Goal: Task Accomplishment & Management: Use online tool/utility

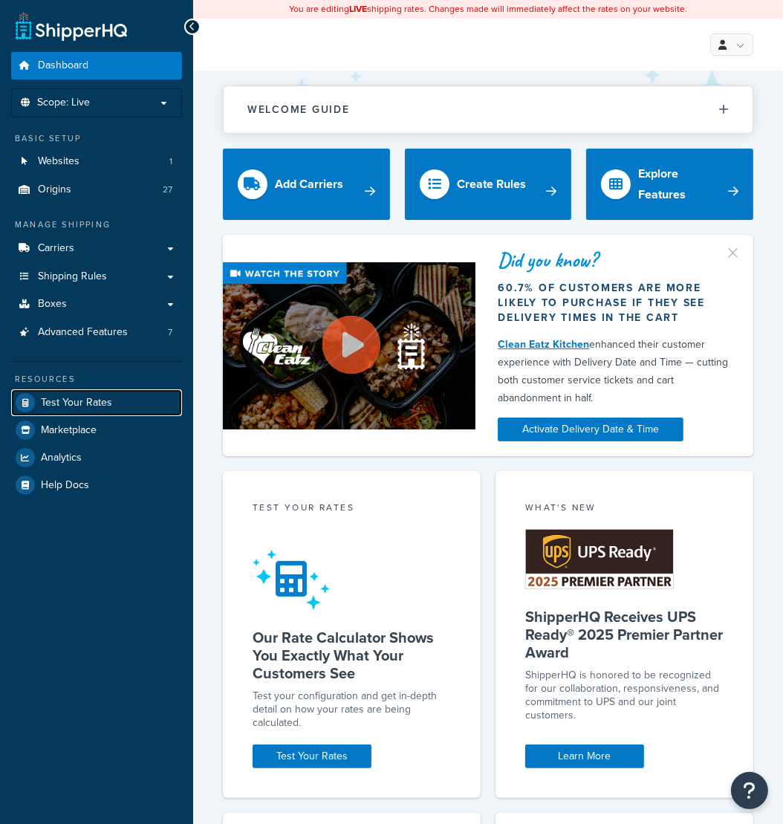
click at [118, 409] on link "Test Your Rates" at bounding box center [96, 402] width 171 height 27
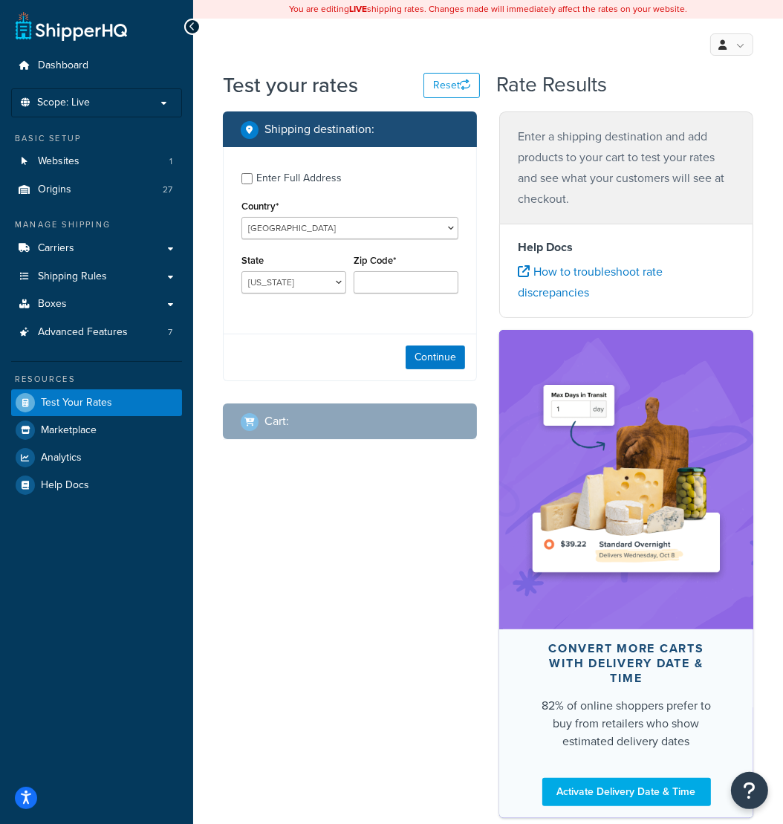
click at [320, 181] on div "Enter Full Address" at bounding box center [298, 178] width 85 height 21
click at [253, 181] on input "Enter Full Address" at bounding box center [246, 178] width 11 height 11
checkbox input "true"
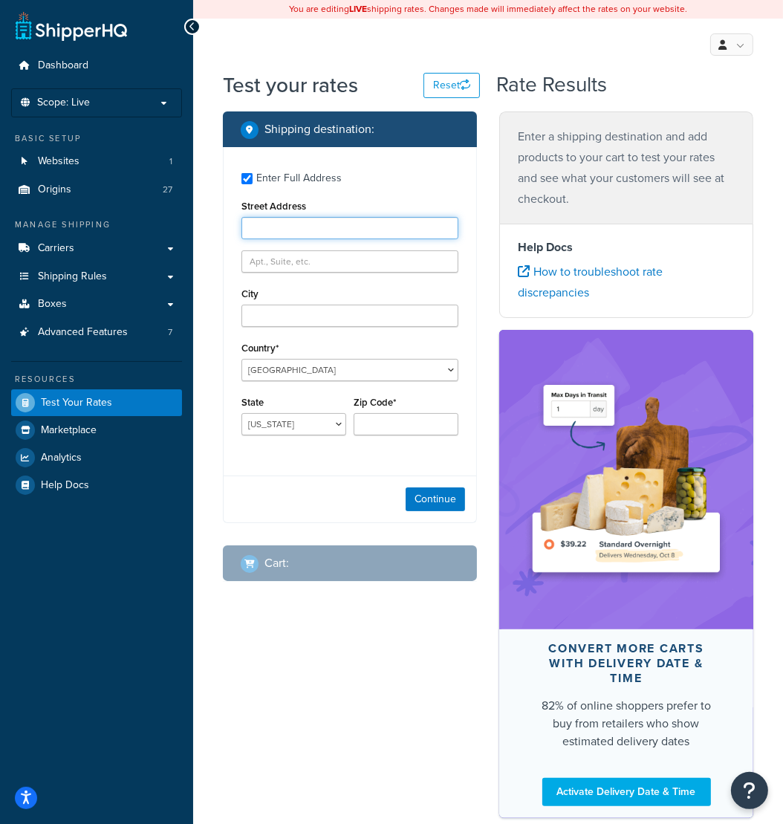
click at [286, 228] on input "Street Address" at bounding box center [349, 228] width 217 height 22
paste input "12025 Rolater Rd"
type input "12025 Rolater Rd"
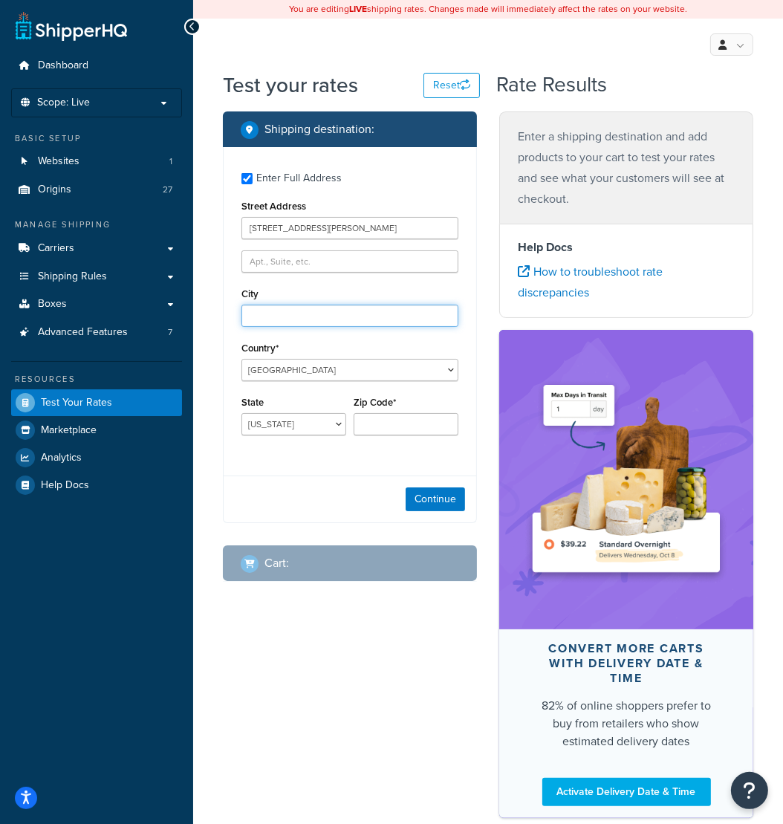
click at [268, 308] on input "City" at bounding box center [349, 316] width 217 height 22
paste input "Frisco, Texas, 75035"
drag, startPoint x: 334, startPoint y: 316, endPoint x: 305, endPoint y: 318, distance: 29.8
click at [305, 318] on input "Frisco, Texas, 75035" at bounding box center [349, 316] width 217 height 22
type input "Frisco, Texas,"
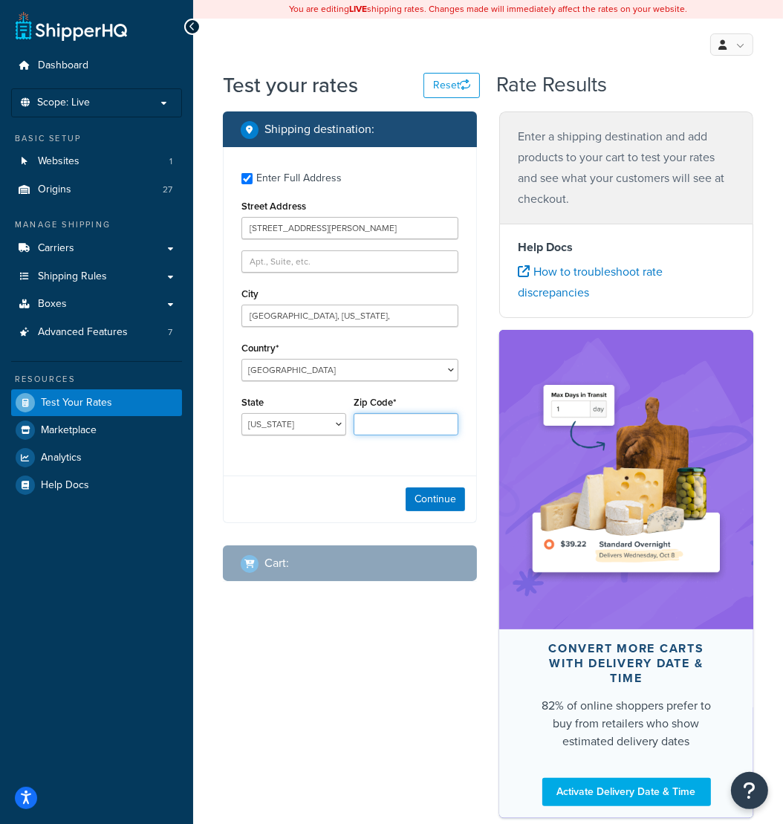
click at [371, 423] on input "Zip Code*" at bounding box center [406, 424] width 105 height 22
paste input "75035"
type input "75035"
click at [241, 413] on select "Alabama Alaska American Samoa Arizona Arkansas Armed Forces Americas Armed Forc…" at bounding box center [293, 424] width 105 height 22
select select "TX"
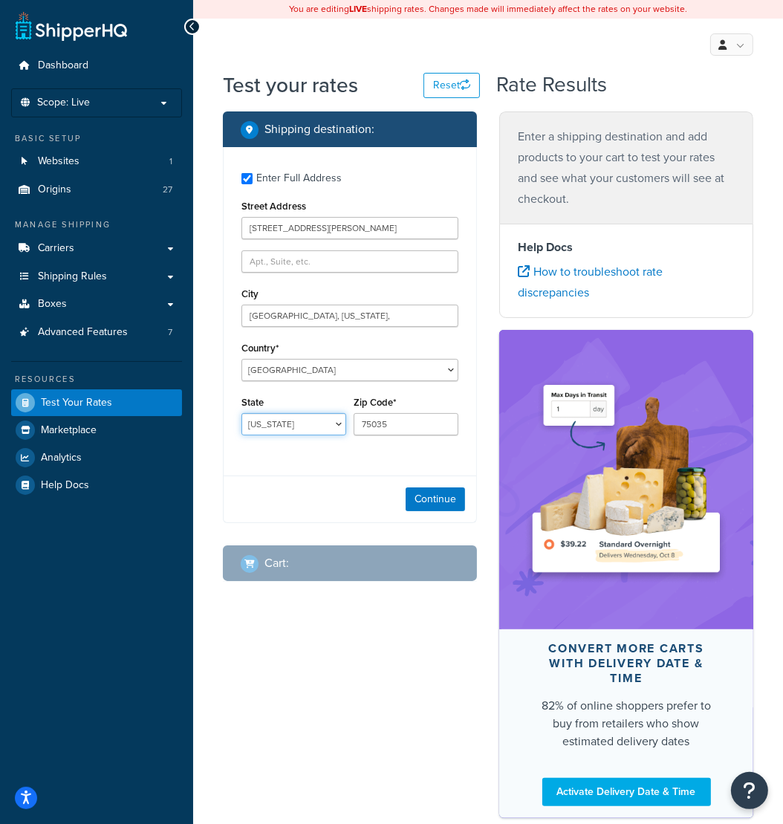
click option "Texas" at bounding box center [0, 0] width 0 height 0
drag, startPoint x: 313, startPoint y: 319, endPoint x: 279, endPoint y: 318, distance: 34.9
click at [279, 318] on input "Frisco, Texas," at bounding box center [349, 316] width 217 height 22
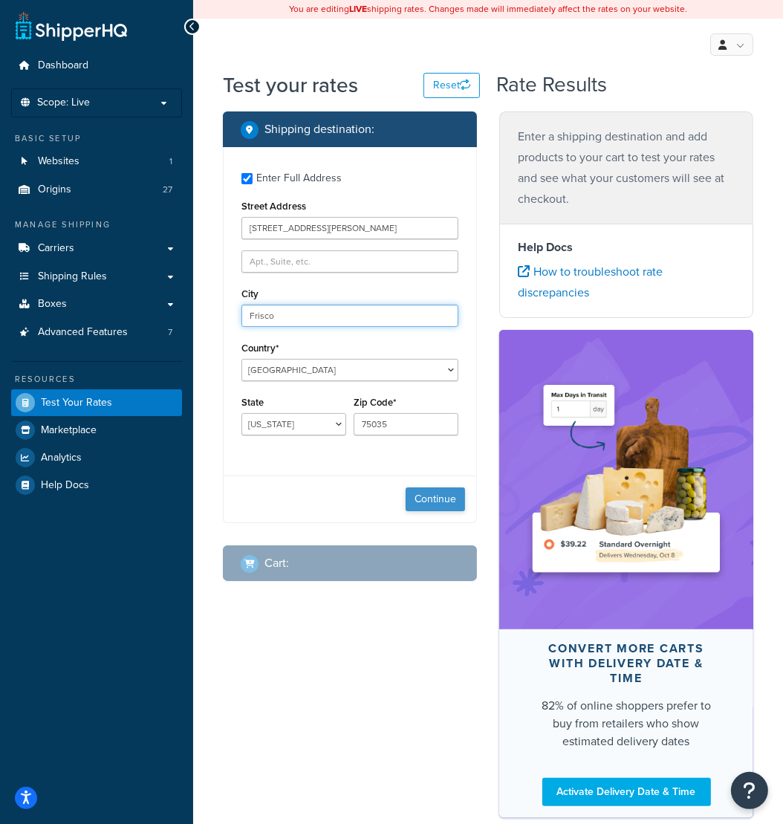
type input "Frisco"
click at [429, 500] on button "Continue" at bounding box center [435, 499] width 59 height 24
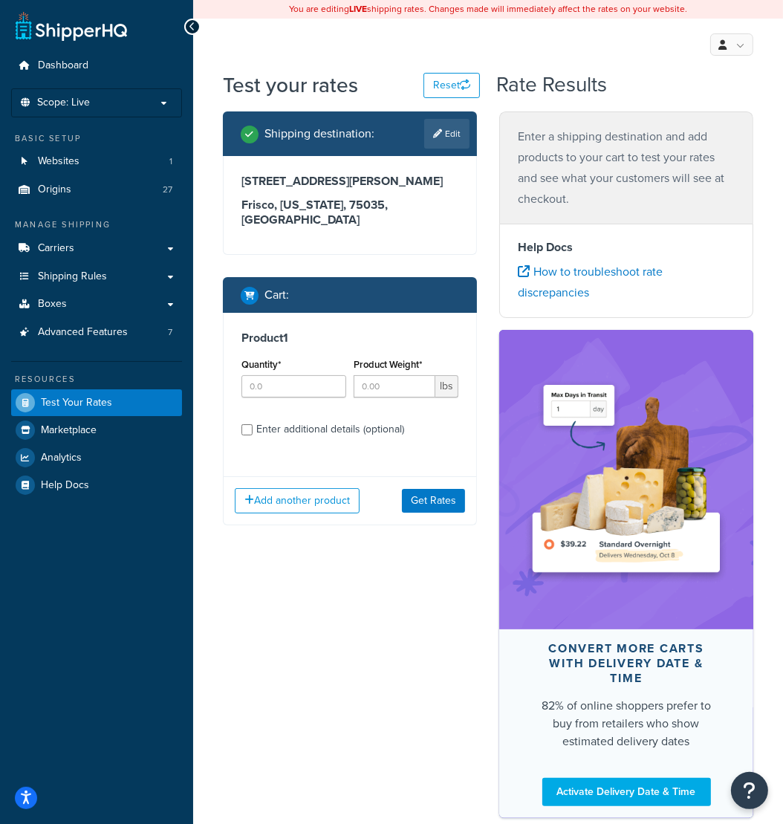
click at [286, 419] on div "Enter additional details (optional)" at bounding box center [330, 429] width 148 height 21
click at [253, 424] on input "Enter additional details (optional)" at bounding box center [246, 429] width 11 height 11
checkbox input "true"
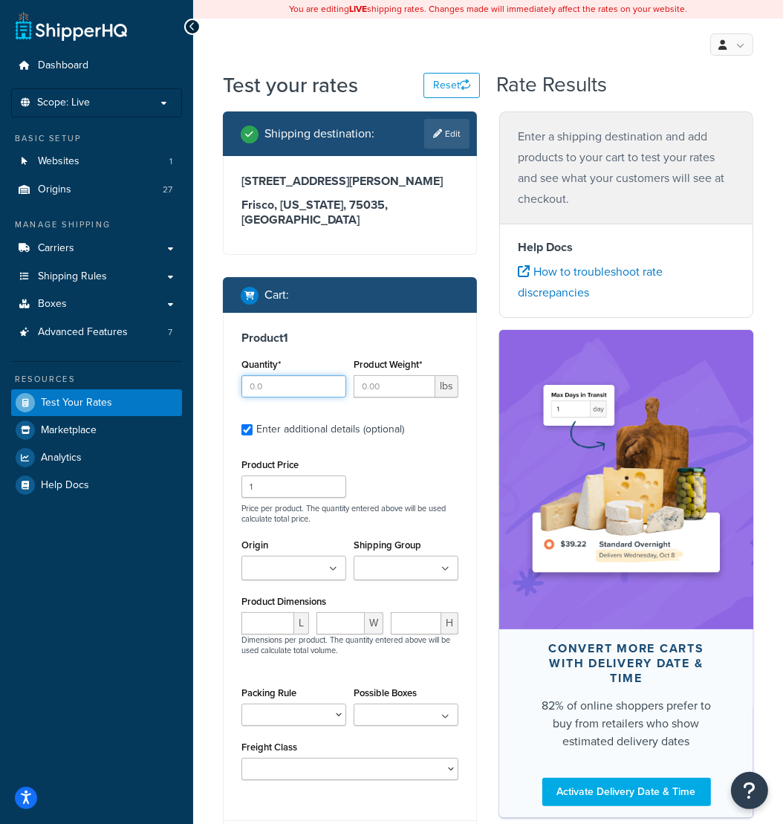
click at [276, 375] on input "Quantity*" at bounding box center [293, 386] width 105 height 22
type input "25"
click at [383, 375] on input "Product Weight*" at bounding box center [395, 386] width 82 height 22
type input "34"
click at [424, 416] on label "Enter additional details (optional)" at bounding box center [357, 428] width 202 height 24
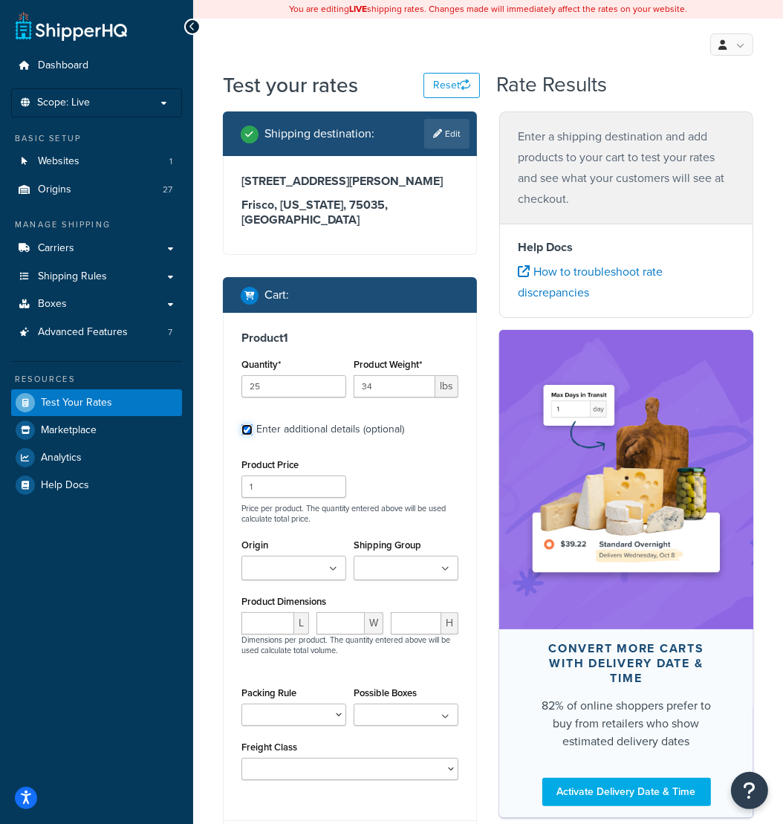
click at [253, 424] on input "Enter additional details (optional)" at bounding box center [246, 429] width 11 height 11
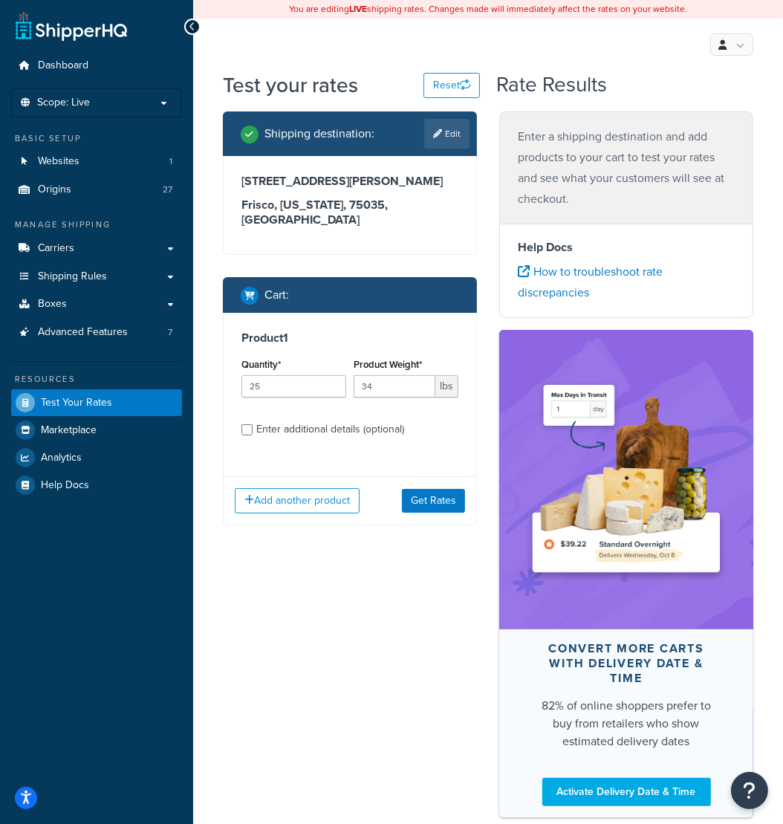
click at [412, 416] on label "Enter additional details (optional)" at bounding box center [357, 428] width 202 height 24
click at [253, 424] on input "Enter additional details (optional)" at bounding box center [246, 429] width 11 height 11
checkbox input "true"
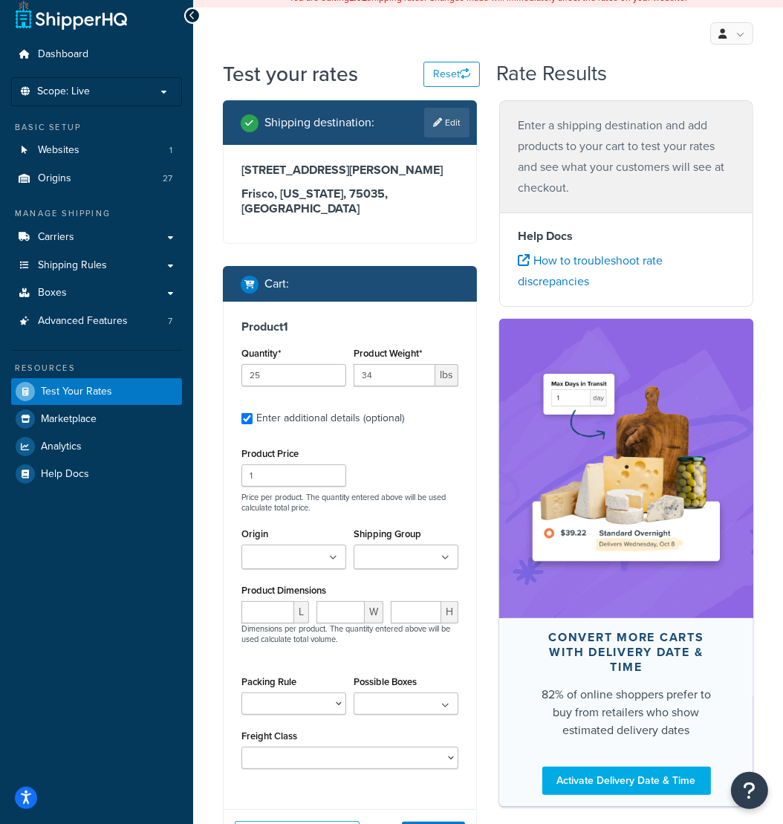
scroll to position [128, 0]
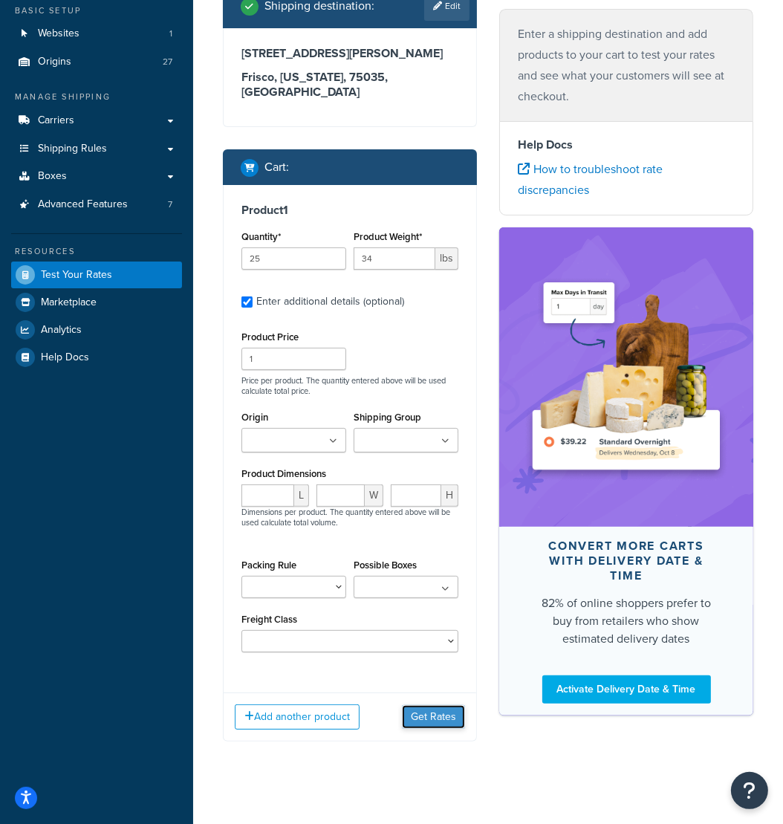
click at [429, 707] on button "Get Rates" at bounding box center [433, 717] width 63 height 24
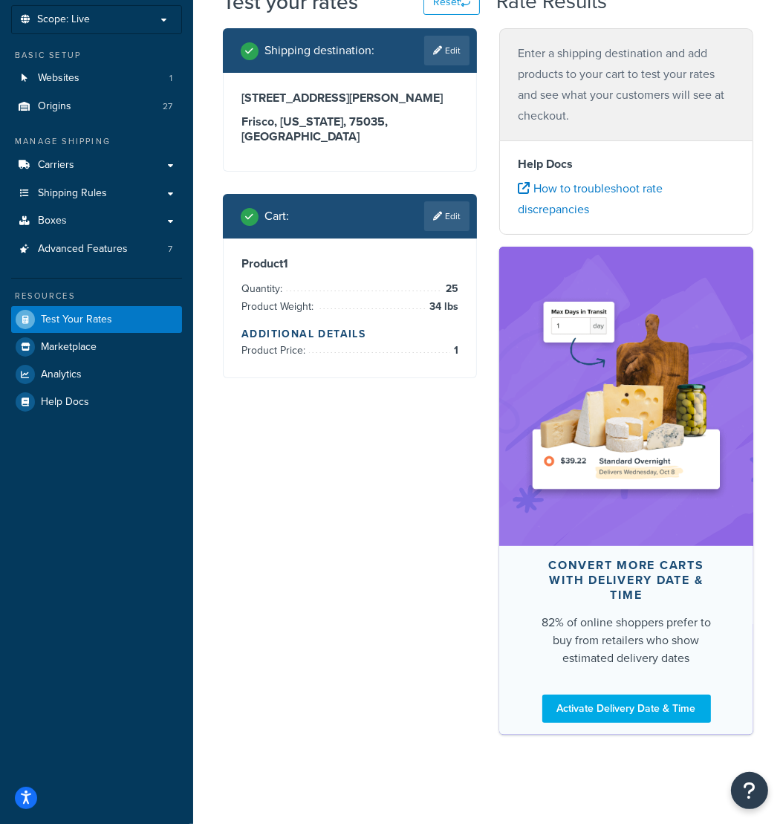
scroll to position [0, 0]
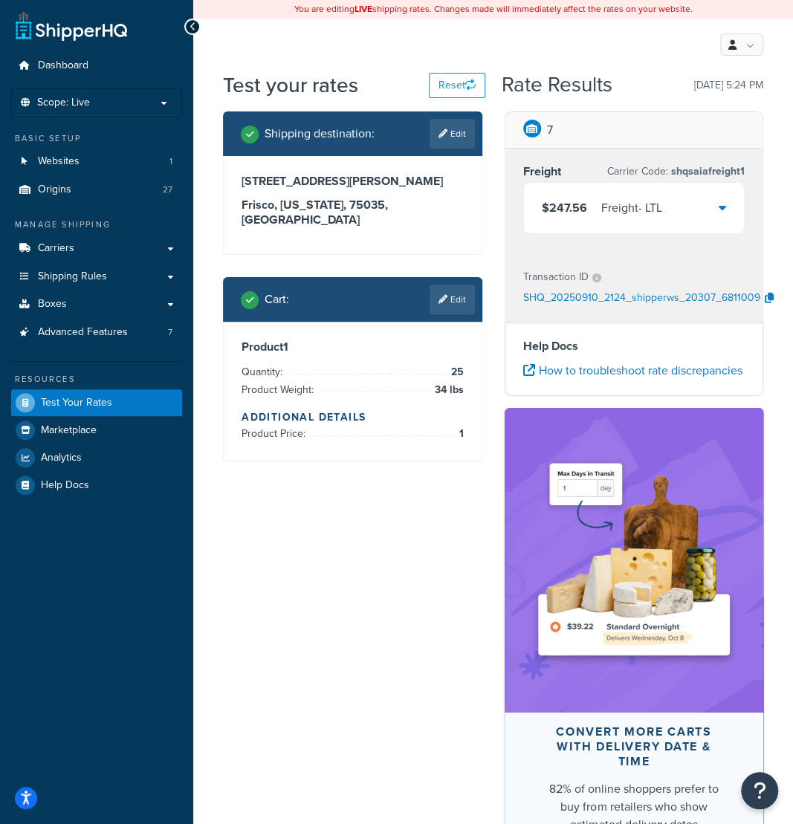
click at [189, 27] on div at bounding box center [192, 27] width 16 height 16
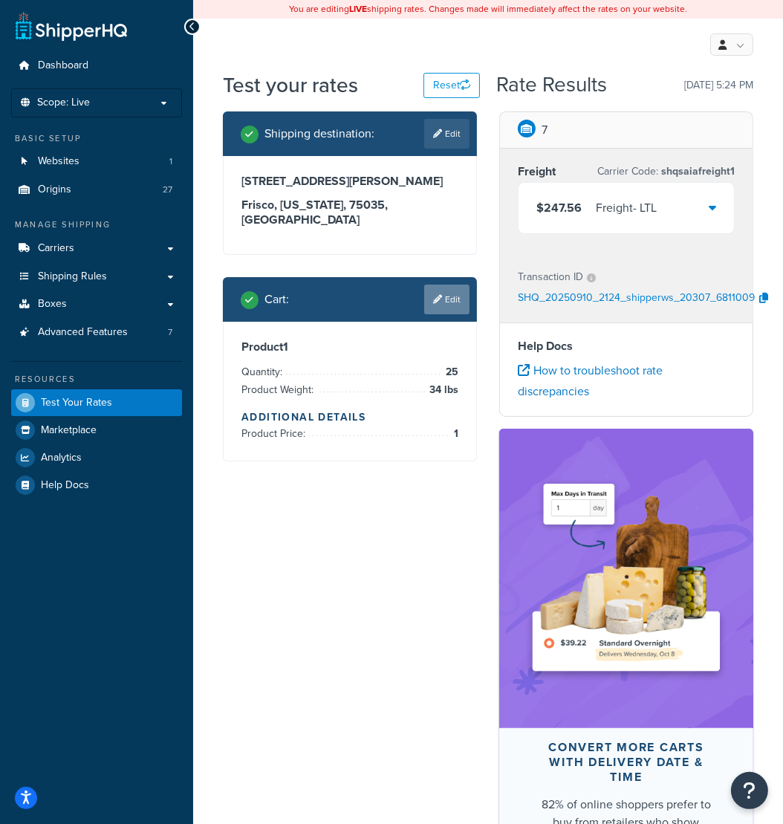
click at [457, 285] on link "Edit" at bounding box center [446, 300] width 45 height 30
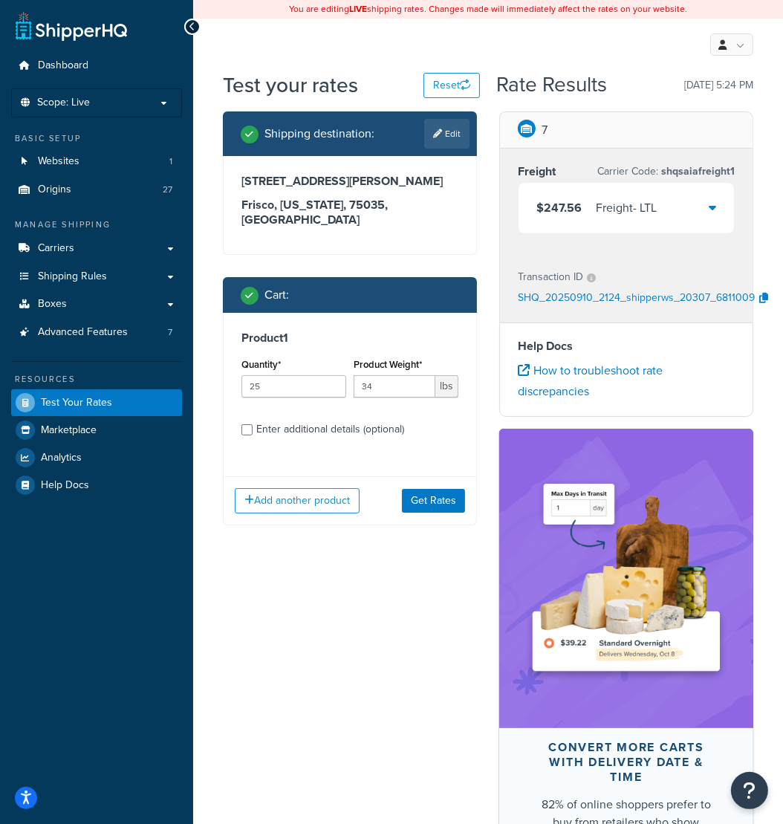
click at [327, 419] on div "Enter additional details (optional)" at bounding box center [330, 429] width 148 height 21
click at [253, 424] on input "Enter additional details (optional)" at bounding box center [246, 429] width 11 height 11
checkbox input "true"
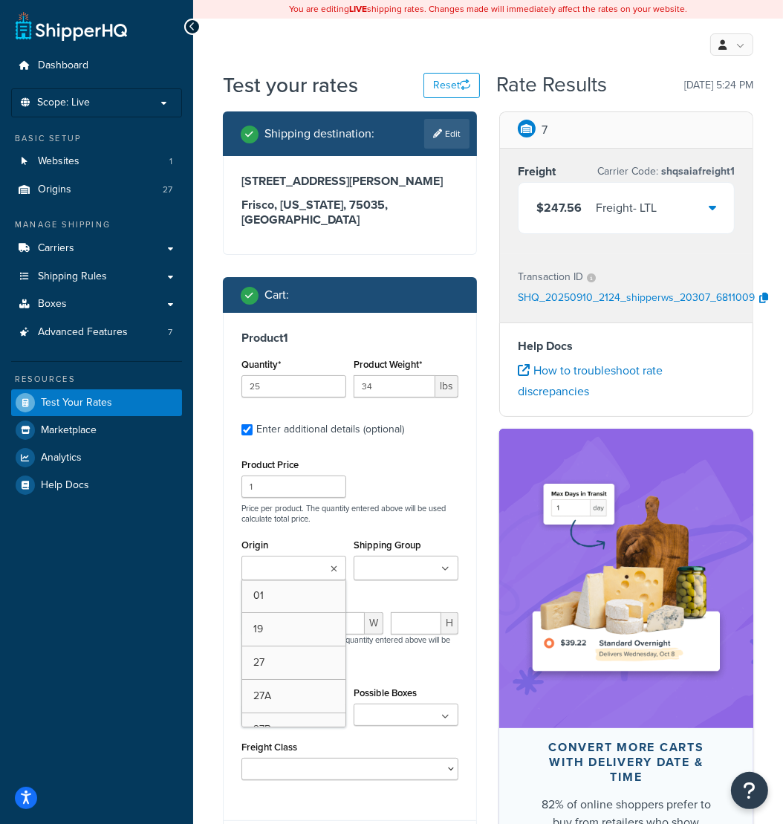
click at [294, 561] on input "Origin" at bounding box center [311, 569] width 131 height 16
type input "30"
click at [718, 203] on div "$247.56 Freight - LTL" at bounding box center [626, 208] width 215 height 51
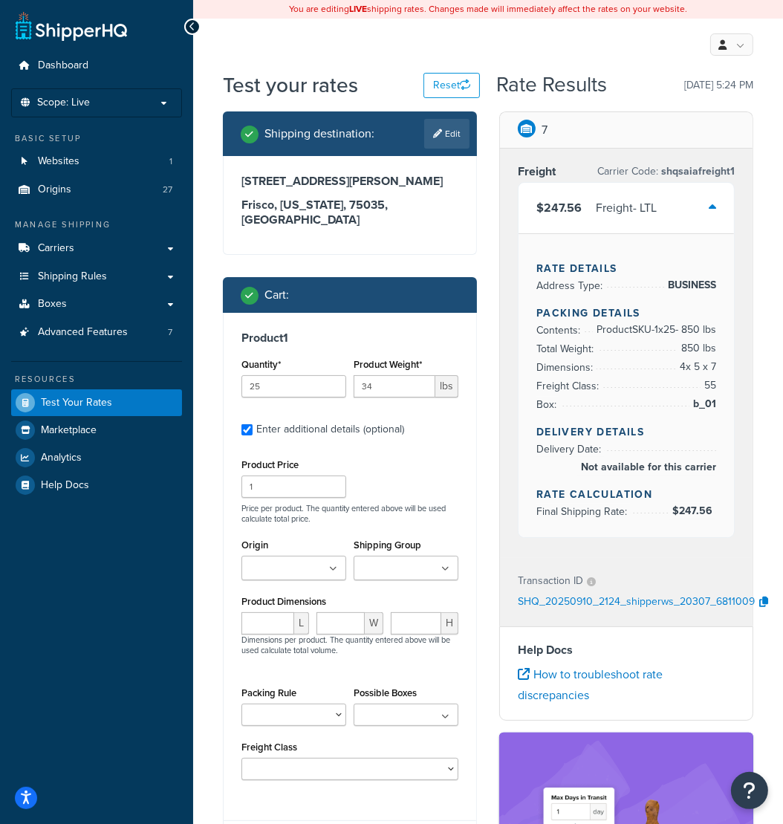
click at [718, 203] on div "$247.56 Freight - LTL" at bounding box center [626, 208] width 215 height 51
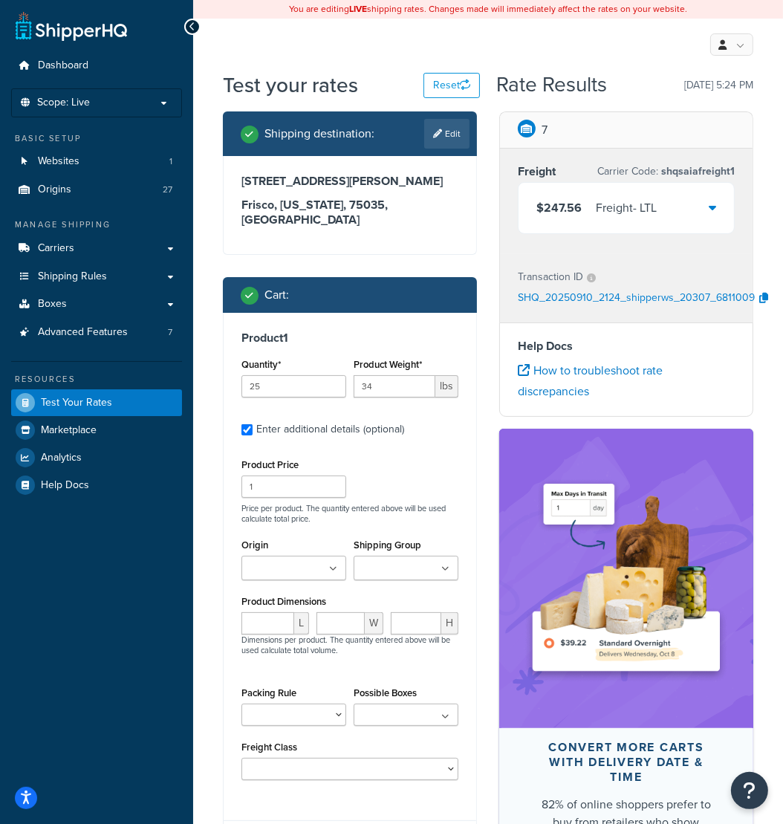
click at [287, 562] on input "Origin" at bounding box center [311, 569] width 131 height 16
type input "30"
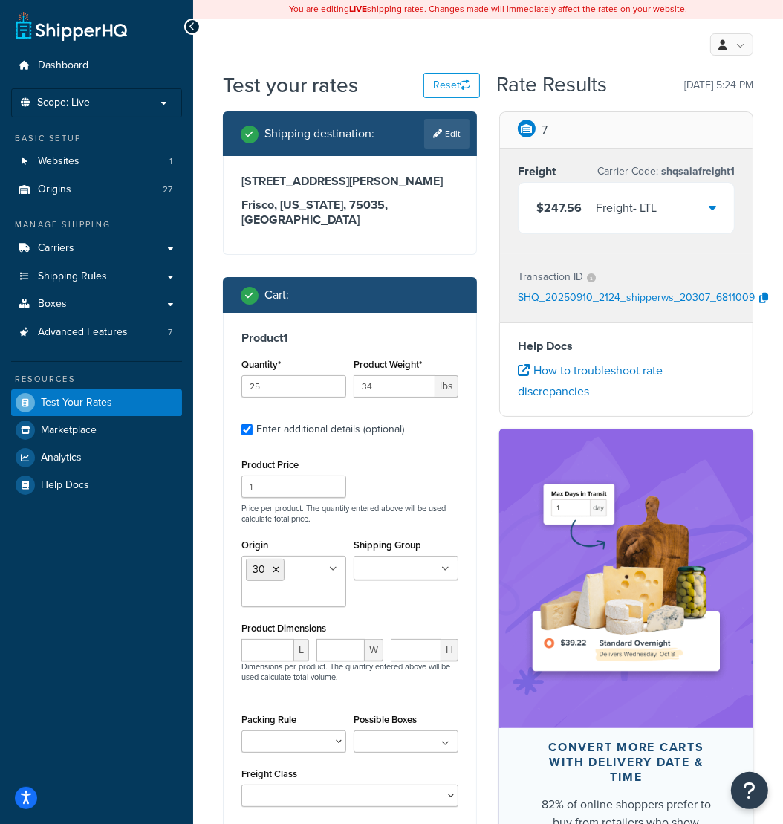
click at [408, 589] on div "Origin 30 01 19 27 27A 27B 27C 27D 27E 27F 28 28A 28B 28C 28D 28E 28F 28G 28H 2…" at bounding box center [350, 576] width 224 height 83
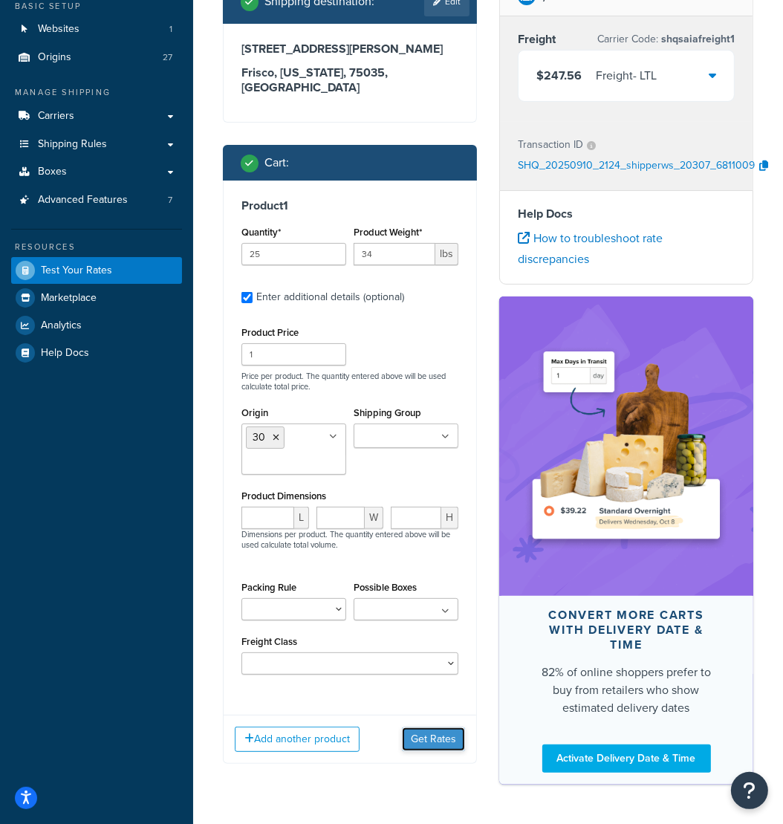
click at [416, 727] on button "Get Rates" at bounding box center [433, 739] width 63 height 24
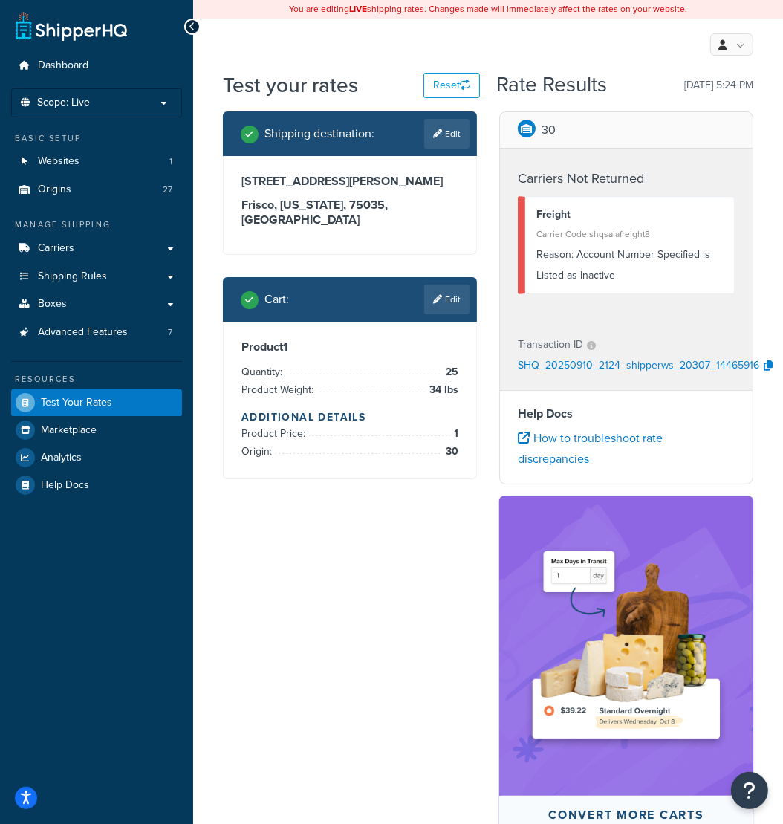
click at [192, 26] on icon at bounding box center [192, 27] width 7 height 10
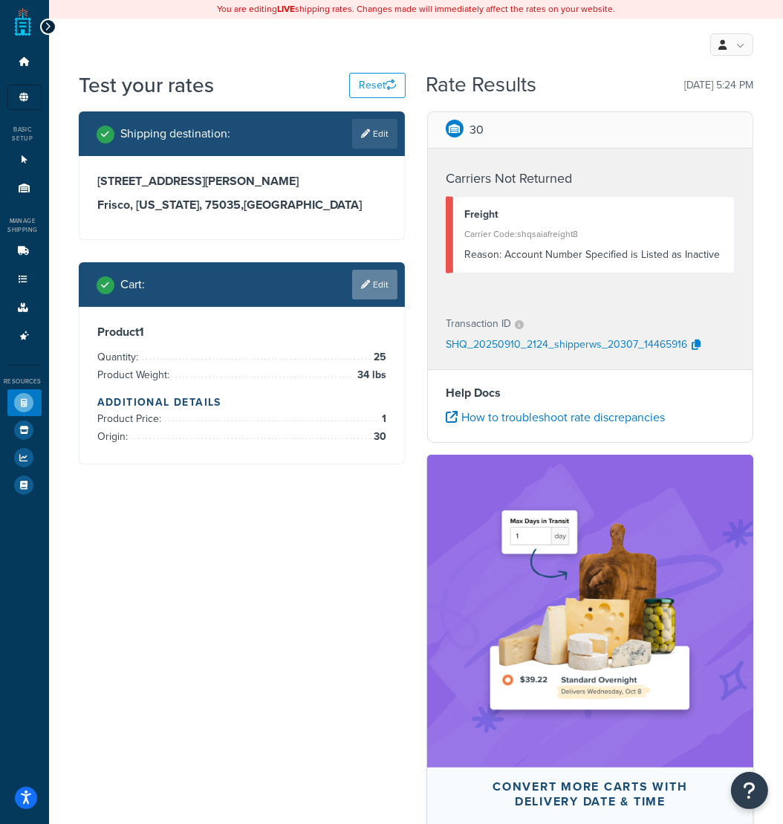
click at [368, 282] on link "Edit" at bounding box center [374, 285] width 45 height 30
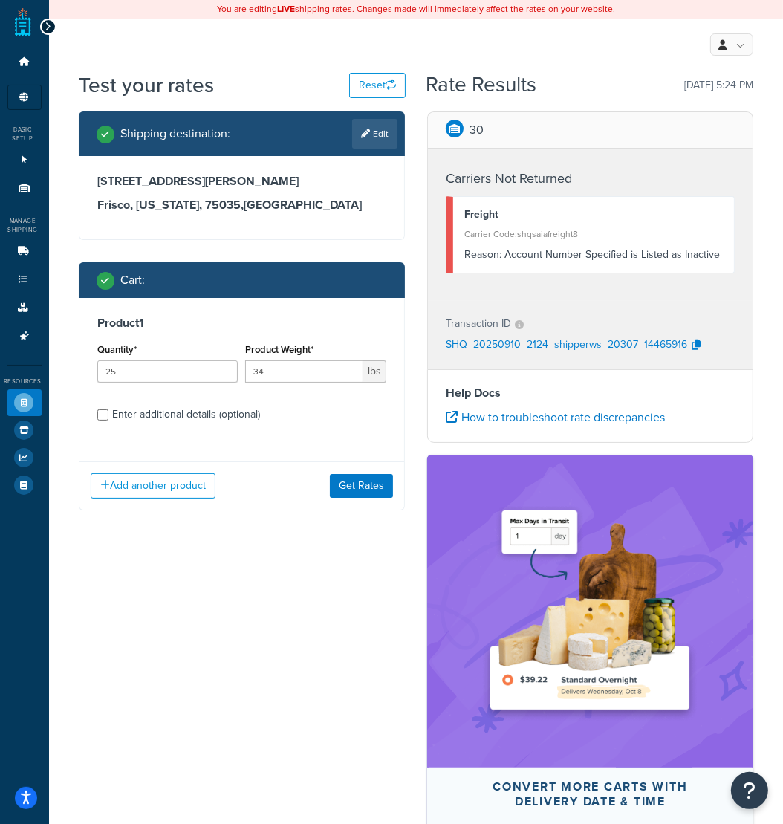
click at [191, 417] on div "Enter additional details (optional)" at bounding box center [186, 414] width 148 height 21
click at [108, 417] on input "Enter additional details (optional)" at bounding box center [102, 414] width 11 height 11
checkbox input "true"
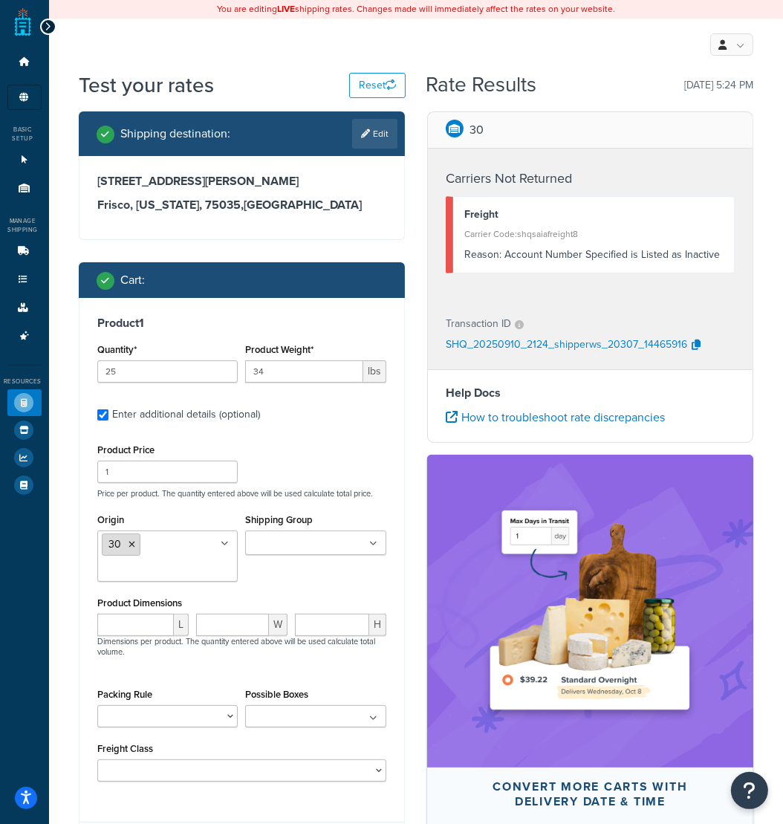
click at [131, 546] on icon at bounding box center [132, 544] width 7 height 9
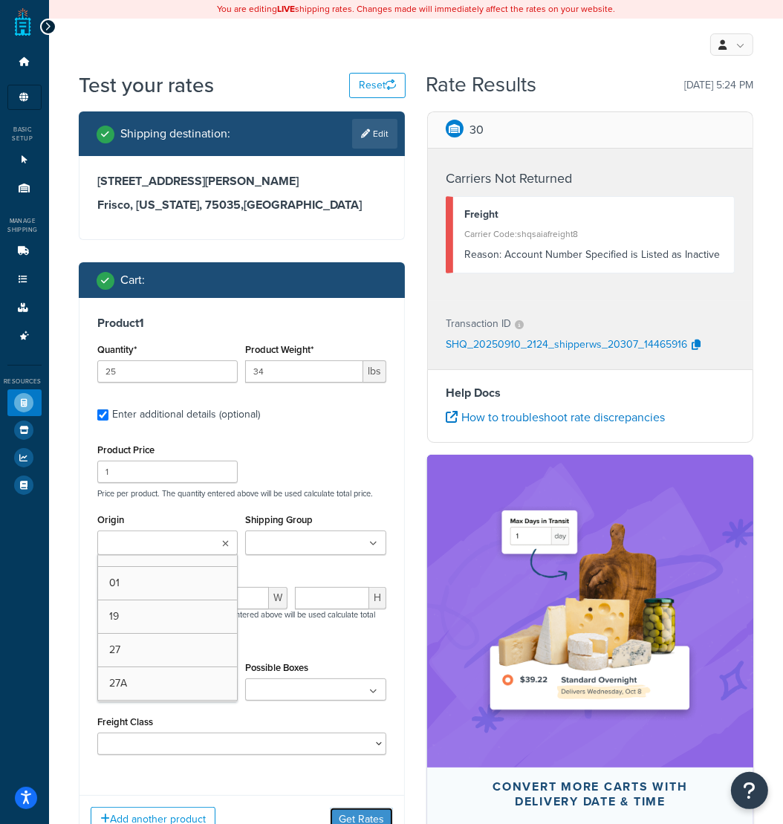
click at [349, 810] on button "Get Rates" at bounding box center [361, 819] width 63 height 24
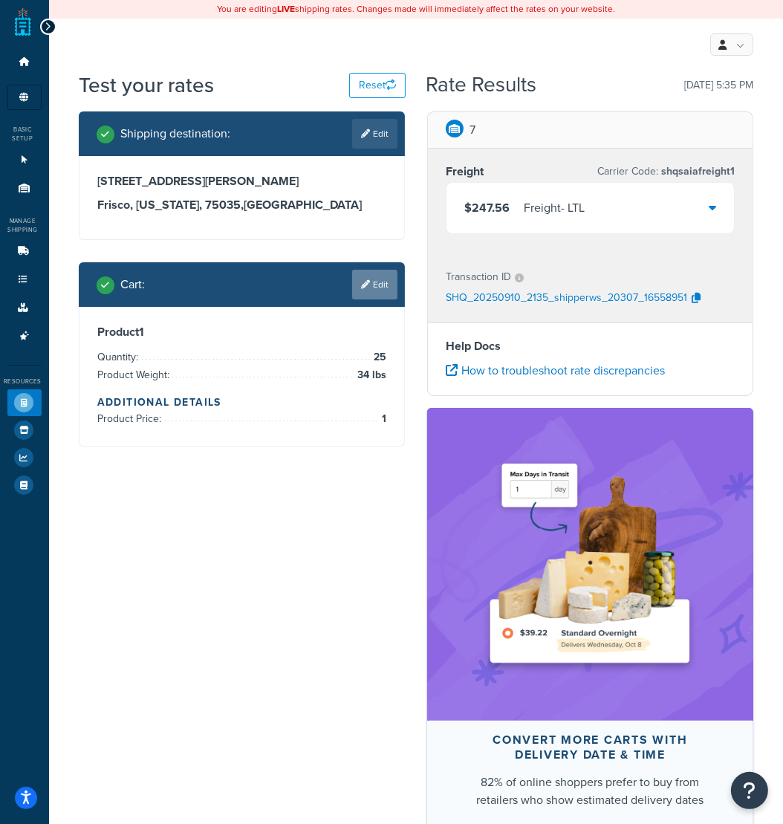
click at [369, 290] on link "Edit" at bounding box center [374, 285] width 45 height 30
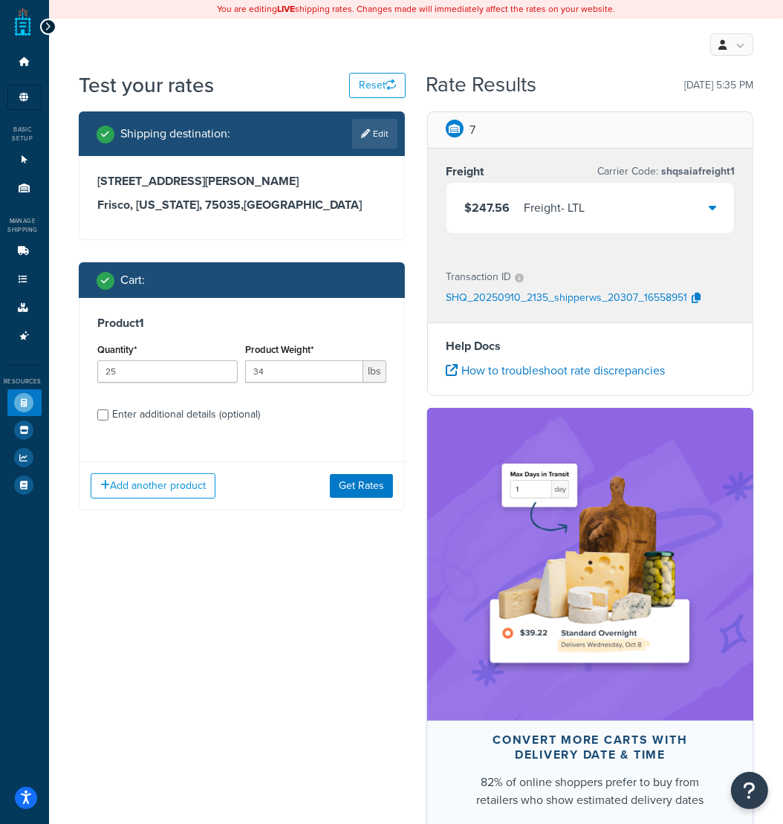
click at [141, 417] on div "Enter additional details (optional)" at bounding box center [186, 414] width 148 height 21
click at [108, 417] on input "Enter additional details (optional)" at bounding box center [102, 414] width 11 height 11
checkbox input "true"
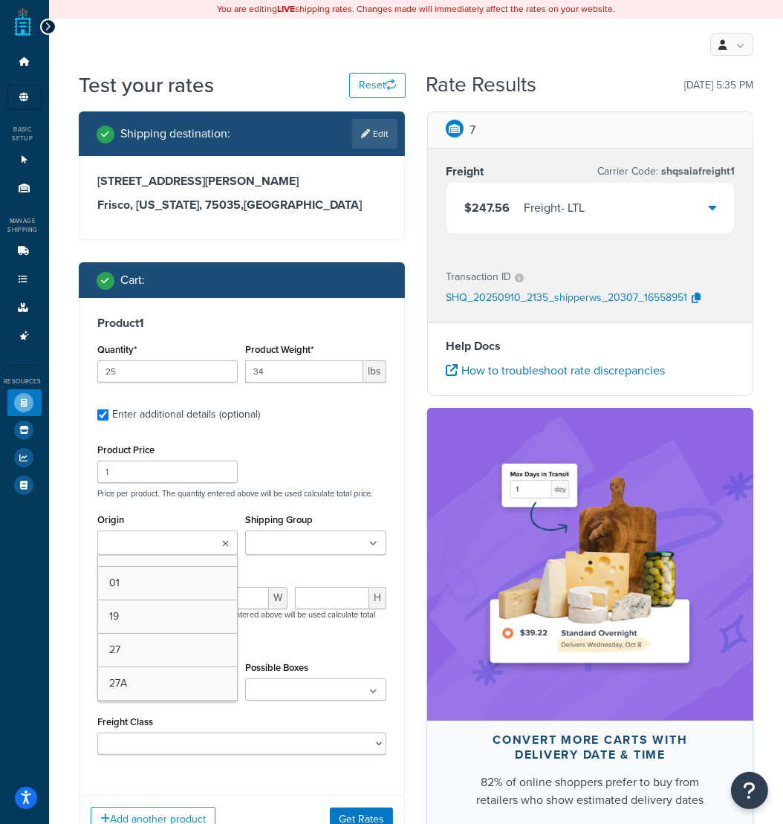
click at [162, 539] on input "Origin" at bounding box center [167, 544] width 131 height 16
type input "30"
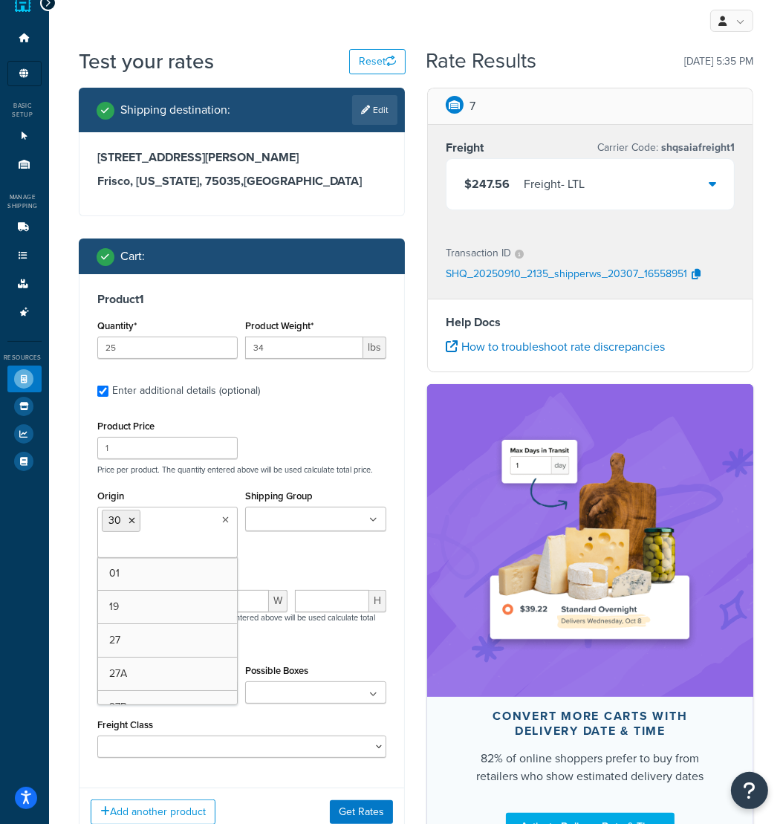
click at [407, 539] on div "Shipping destination : Edit 12025 Rolater Rd Frisco, Texas, 75035 , United Stat…" at bounding box center [242, 473] width 348 height 771
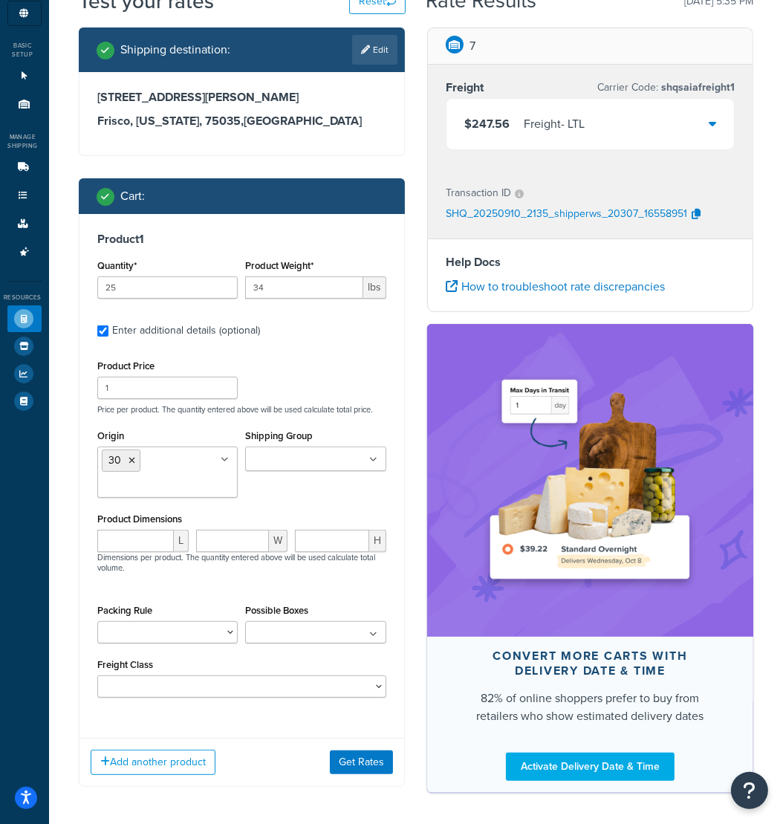
scroll to position [84, 0]
click at [356, 767] on button "Get Rates" at bounding box center [361, 762] width 63 height 24
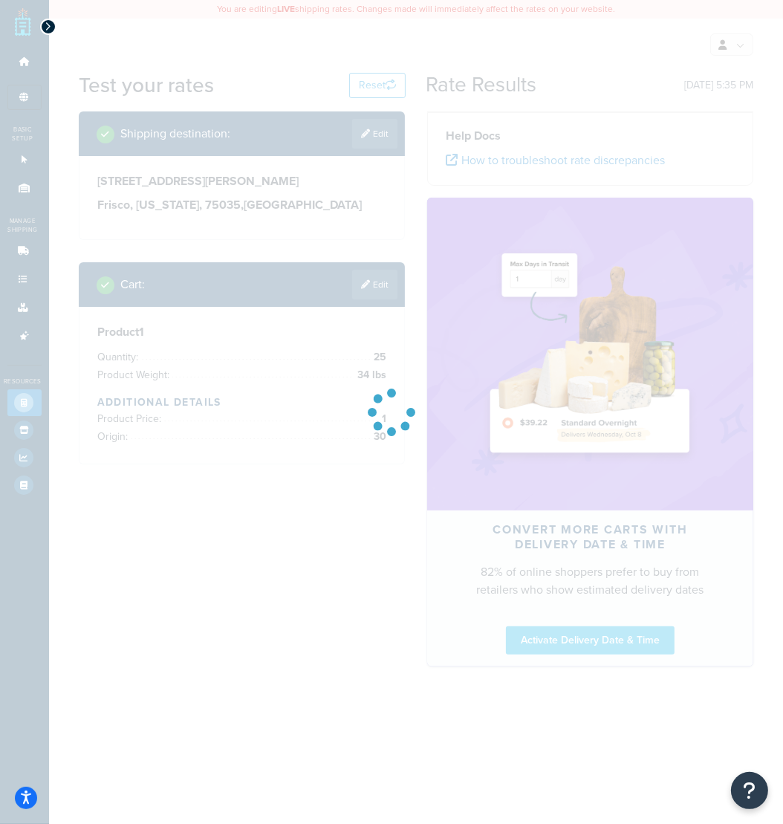
scroll to position [0, 0]
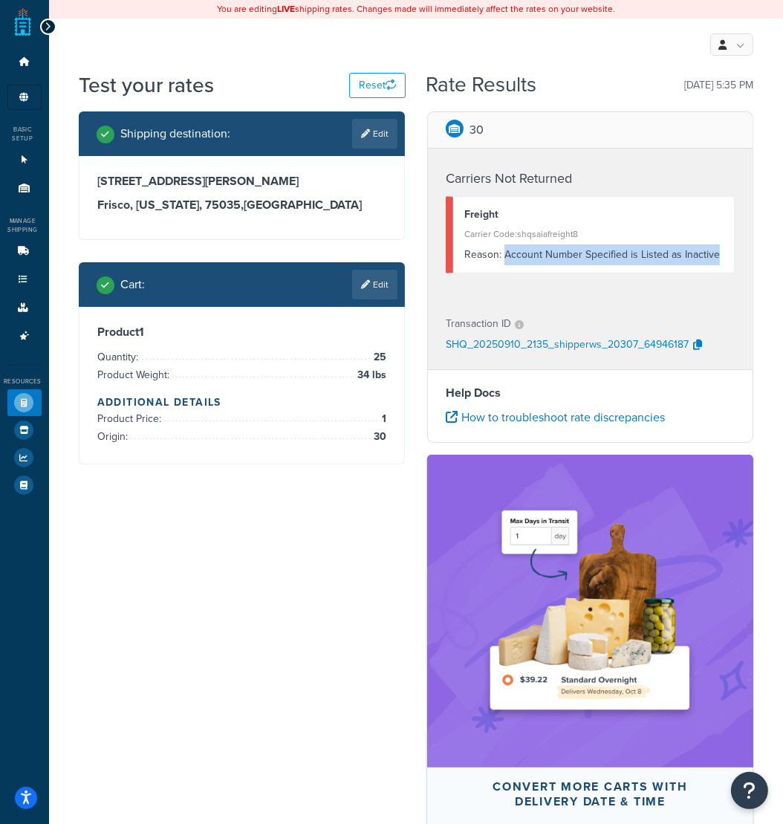
drag, startPoint x: 503, startPoint y: 258, endPoint x: 678, endPoint y: 272, distance: 175.9
click at [678, 272] on div "Freight Carrier Code: shqsaiafreight8 Reason: Account Number Specified is Liste…" at bounding box center [590, 234] width 289 height 77
copy div "Account Number Specified is Listed as Inactive"
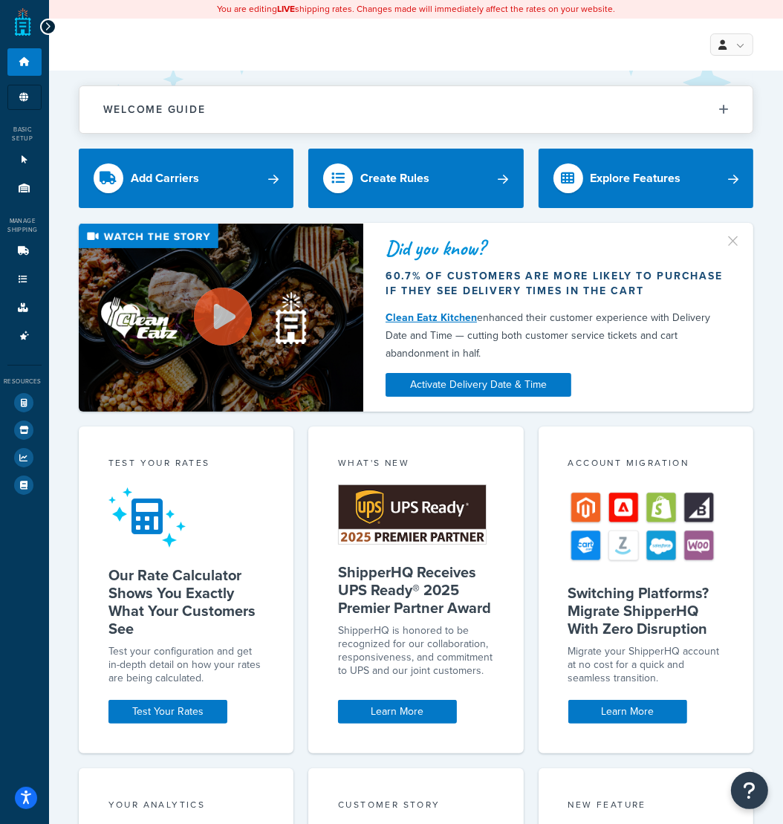
click at [48, 26] on icon at bounding box center [48, 27] width 7 height 10
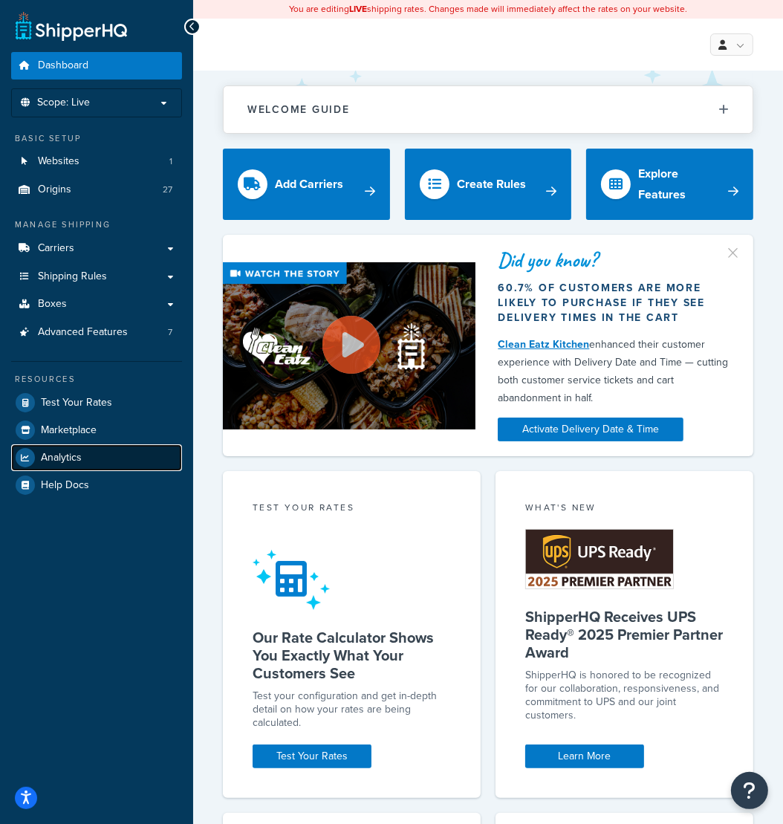
click at [82, 454] on span "Analytics" at bounding box center [61, 458] width 41 height 13
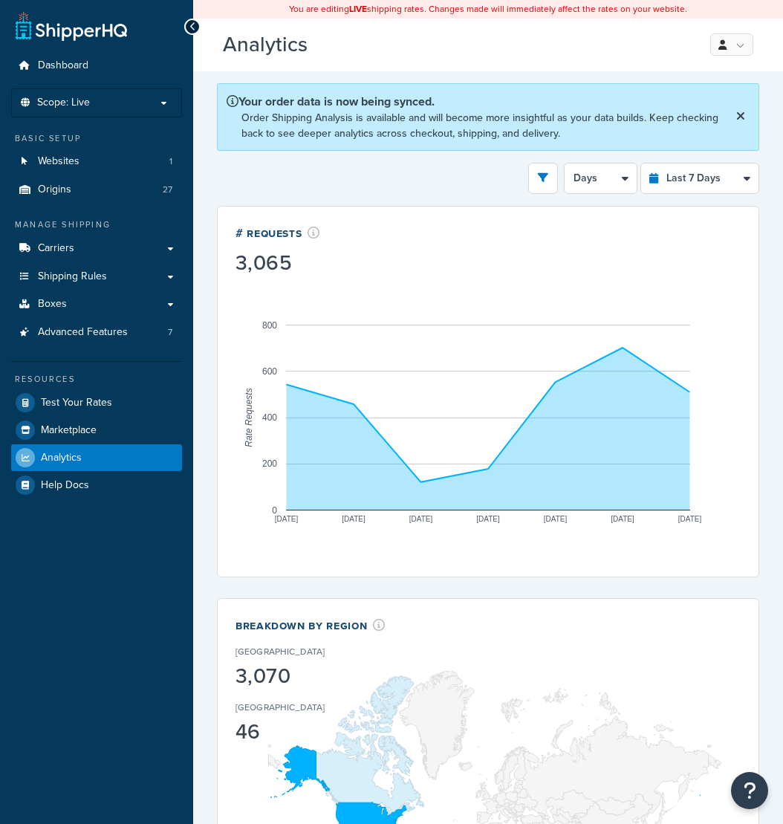
select select "last_7_days"
click at [77, 400] on span "Test Your Rates" at bounding box center [76, 403] width 71 height 13
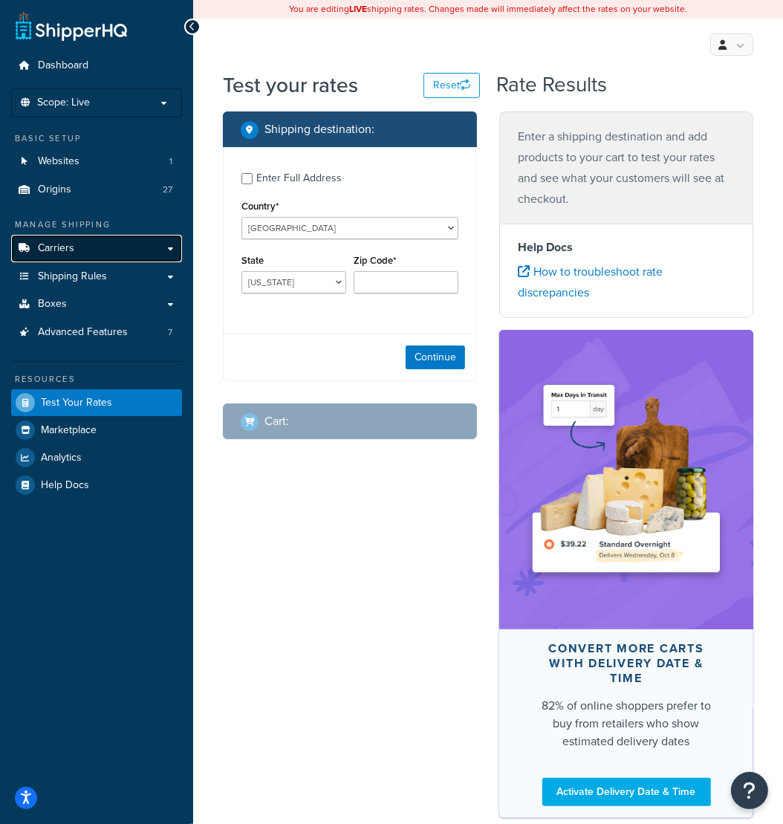
click at [94, 254] on link "Carriers" at bounding box center [96, 248] width 171 height 27
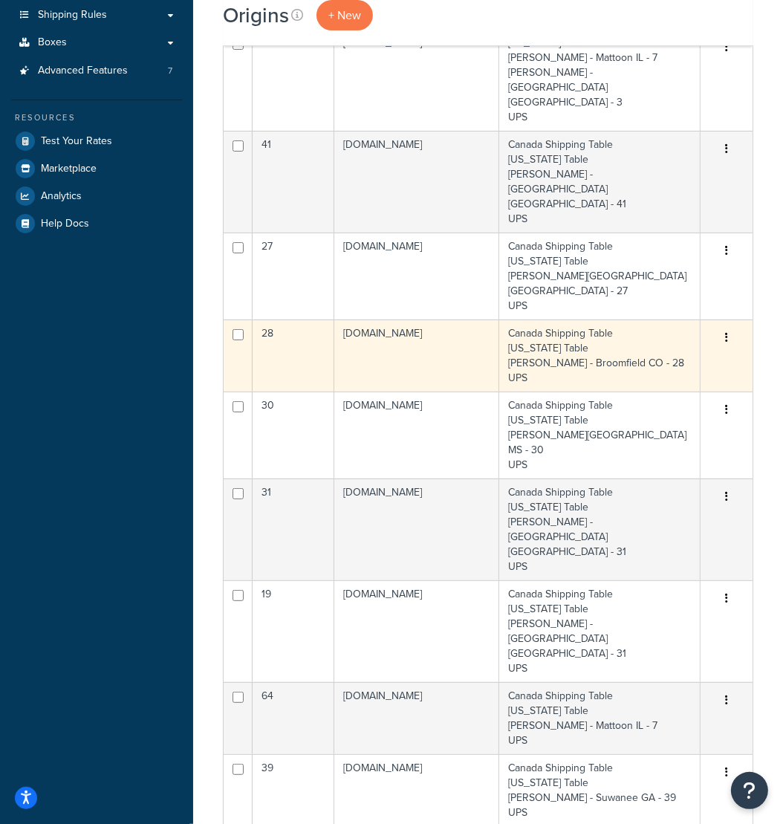
scroll to position [229, 0]
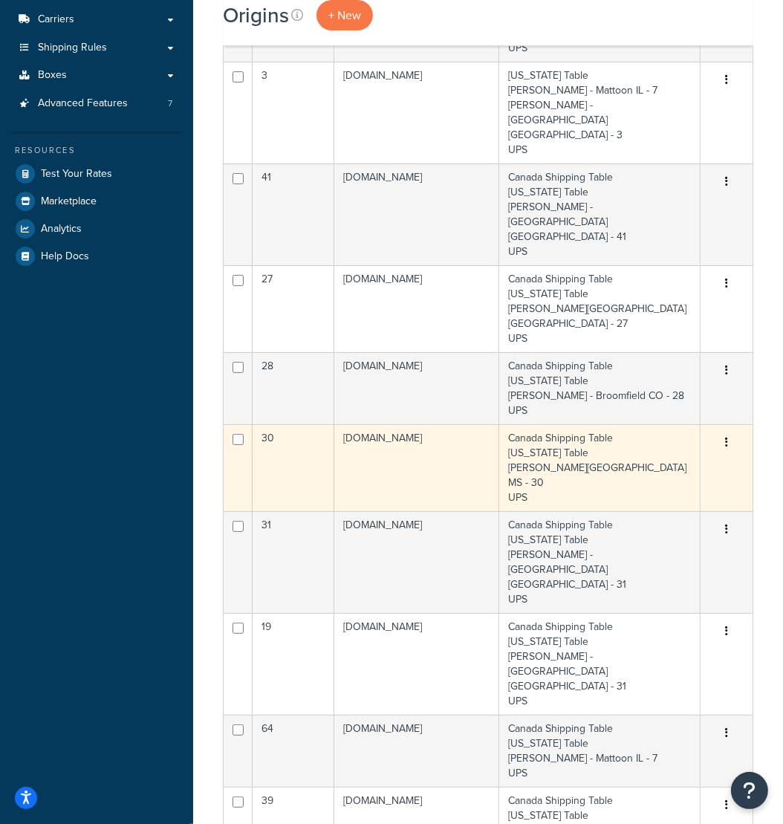
click at [729, 431] on button "button" at bounding box center [726, 443] width 21 height 24
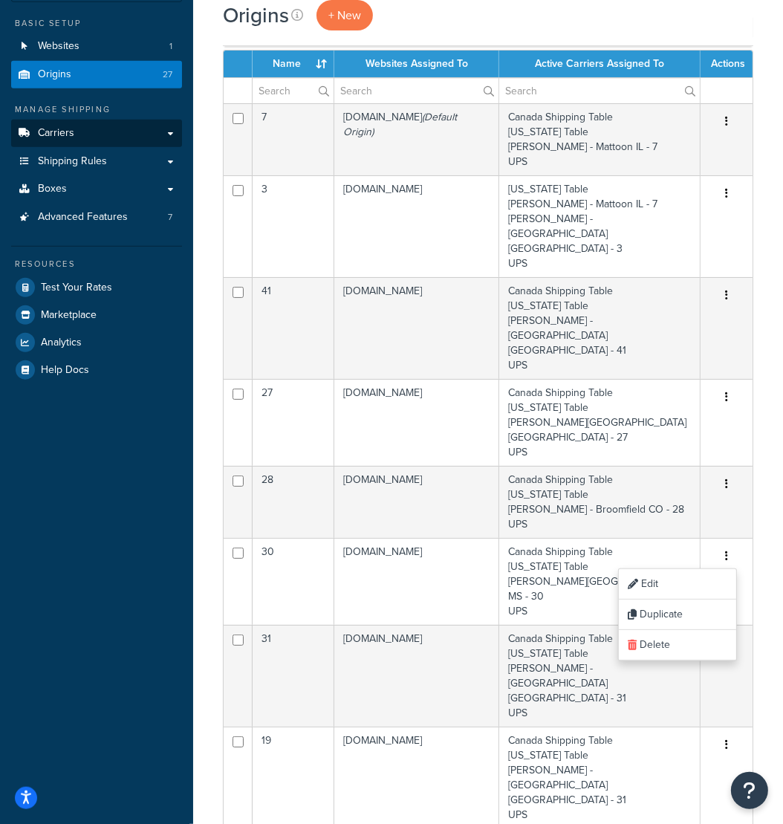
scroll to position [108, 0]
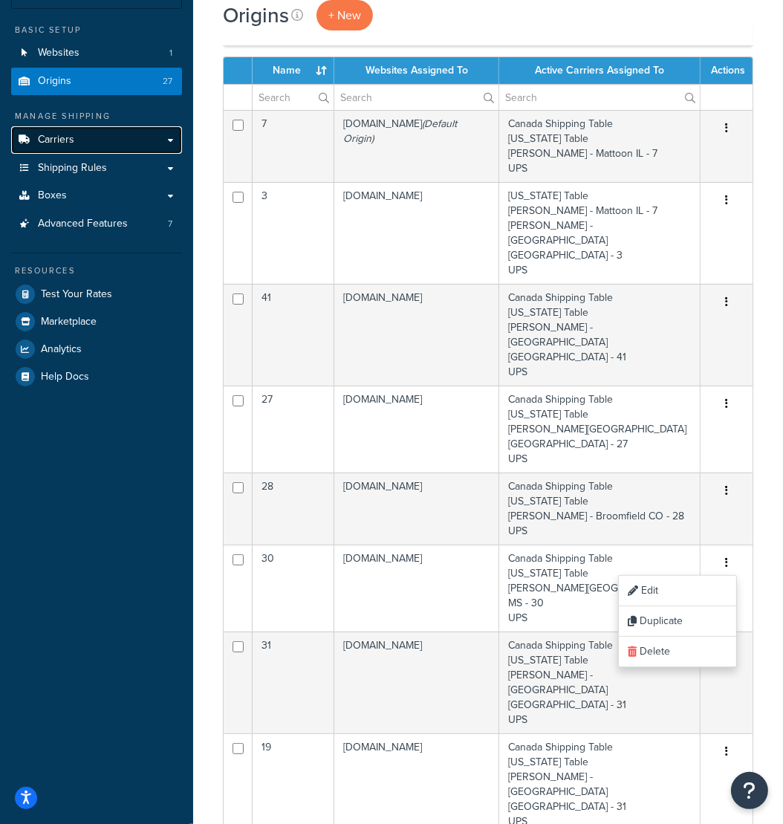
click at [94, 133] on link "Carriers" at bounding box center [96, 139] width 171 height 27
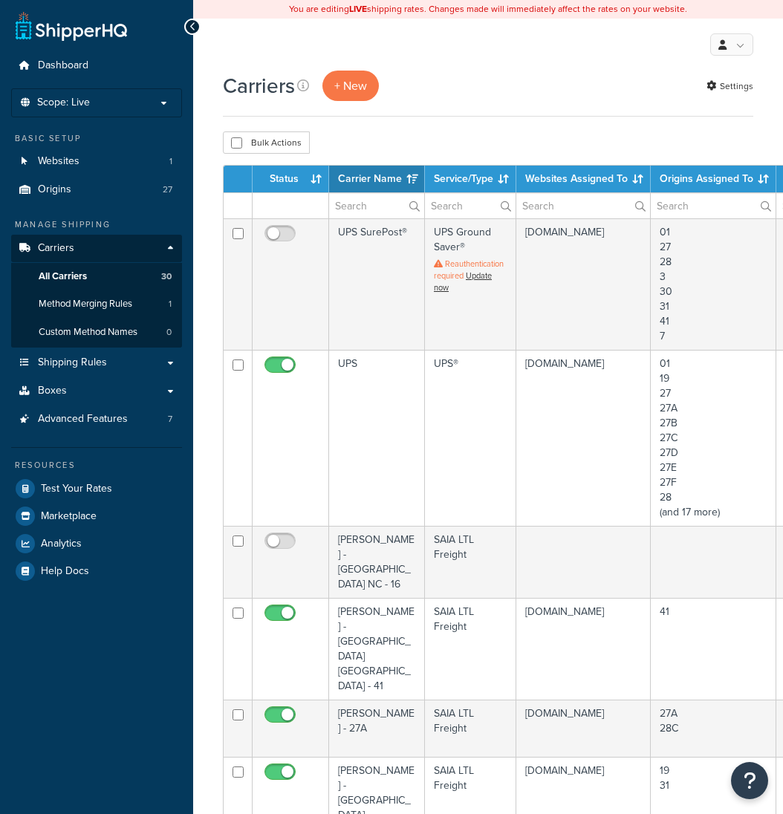
select select "15"
